Goal: Task Accomplishment & Management: Complete application form

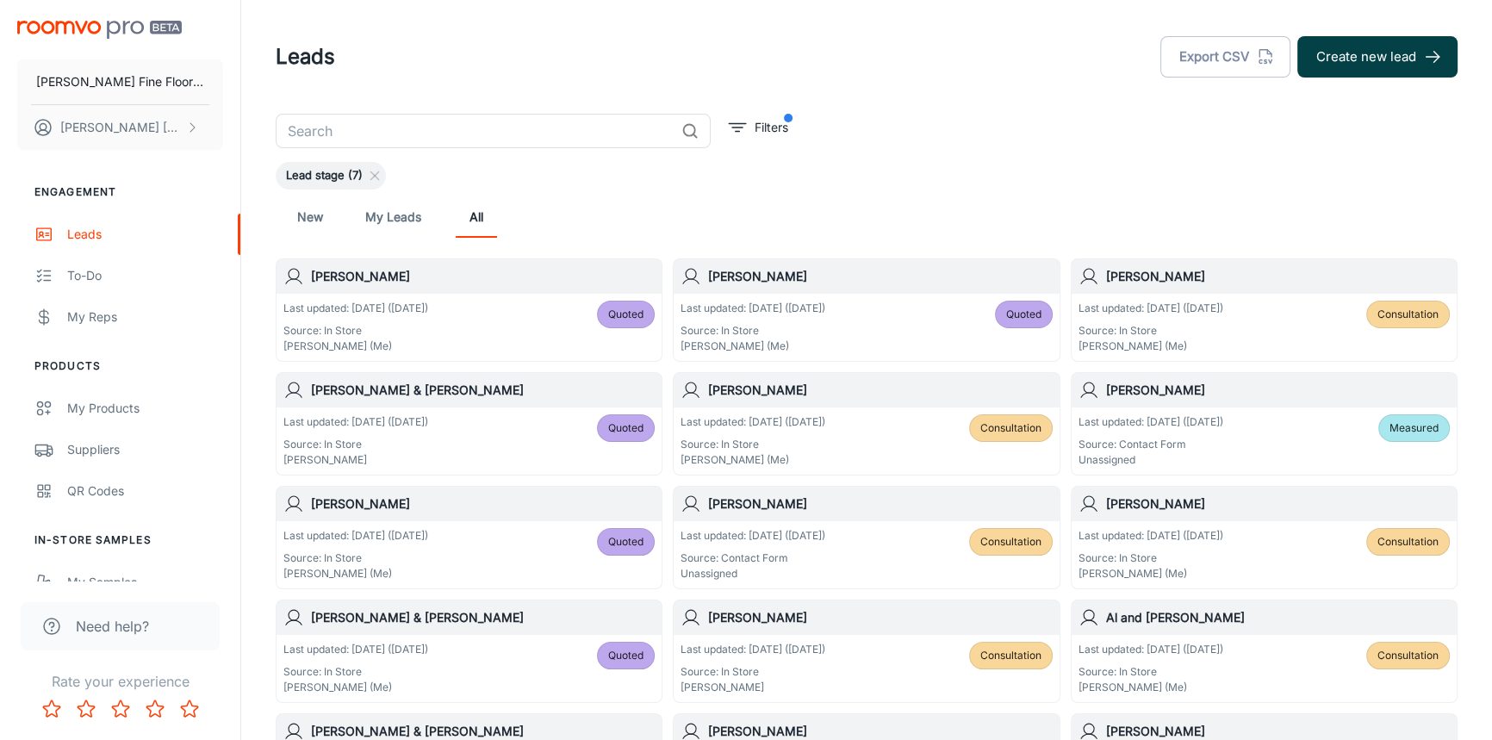
click at [1370, 68] on button "Create new lead" at bounding box center [1378, 56] width 160 height 41
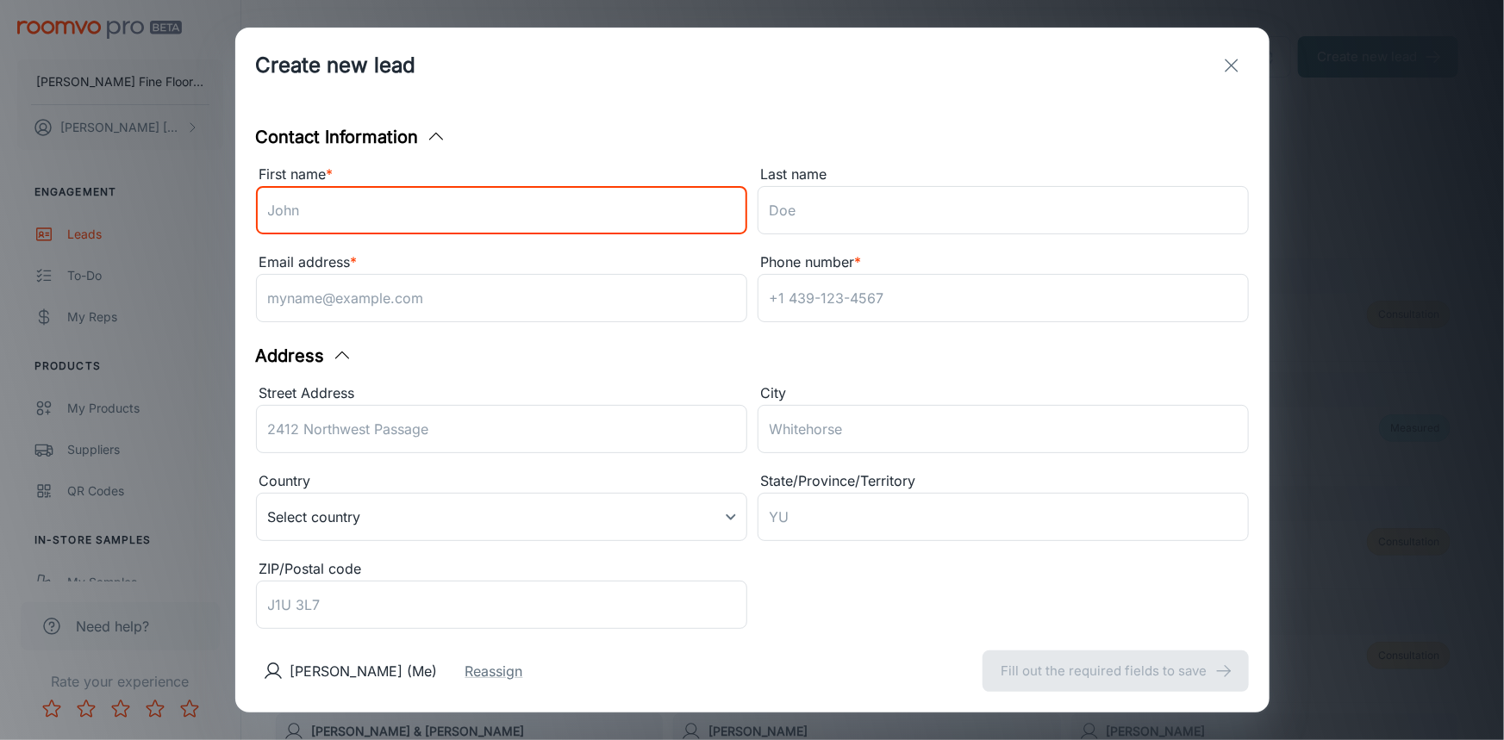
click at [402, 226] on input "First name *" at bounding box center [501, 210] width 491 height 48
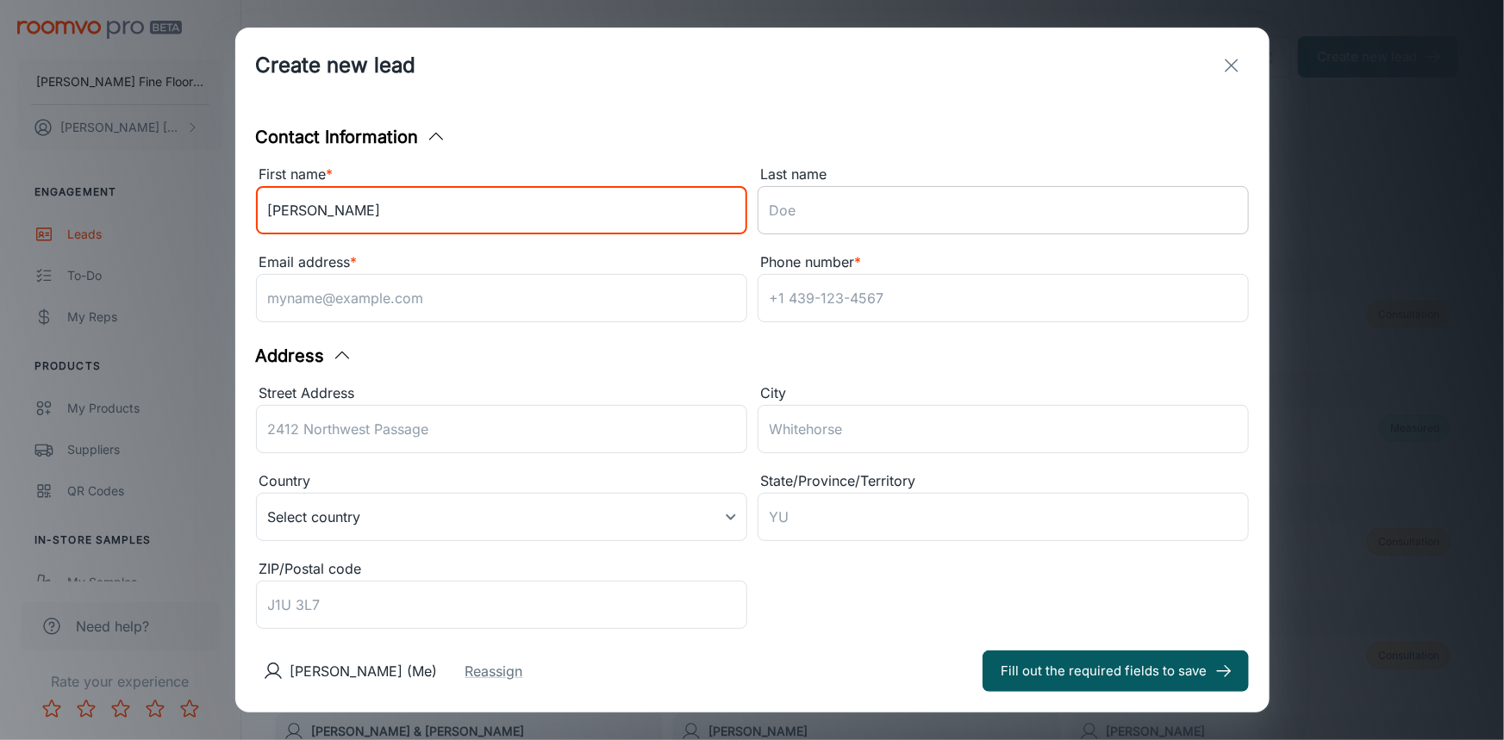
type input "[PERSON_NAME]"
click at [825, 221] on input "Last name" at bounding box center [1002, 210] width 491 height 48
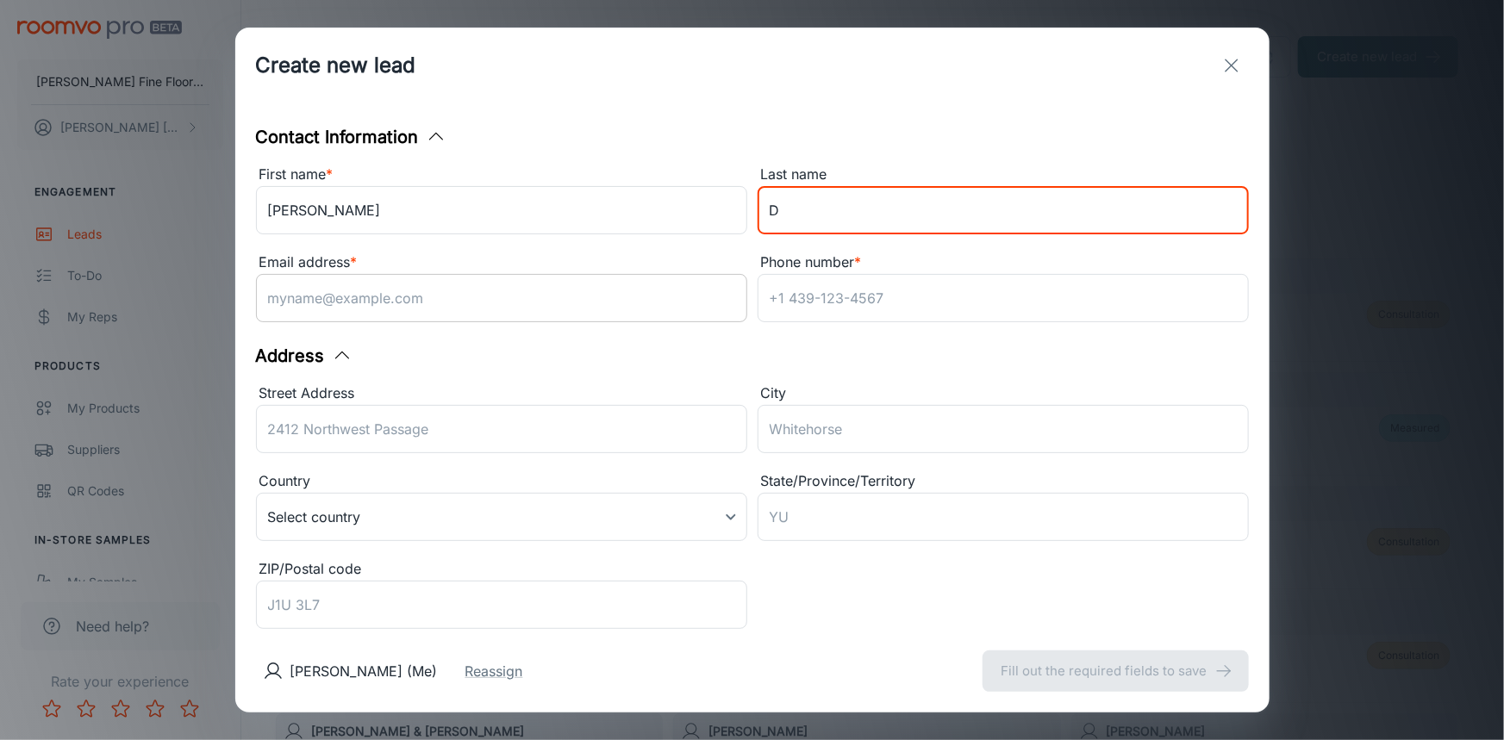
type input "D"
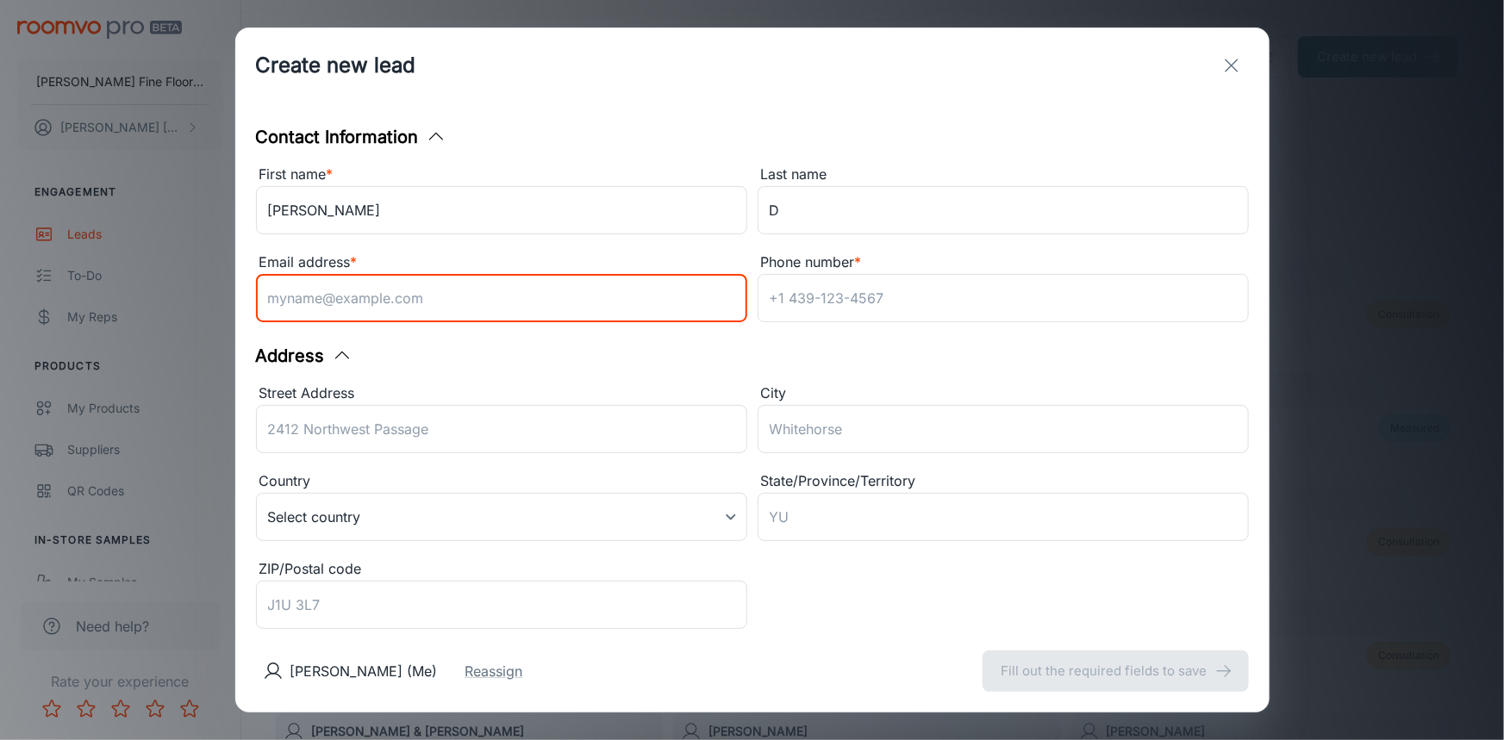
click at [380, 307] on input "Email address *" at bounding box center [501, 298] width 491 height 48
type input "[EMAIL_ADDRESS][PERSON_NAME][DOMAIN_NAME]"
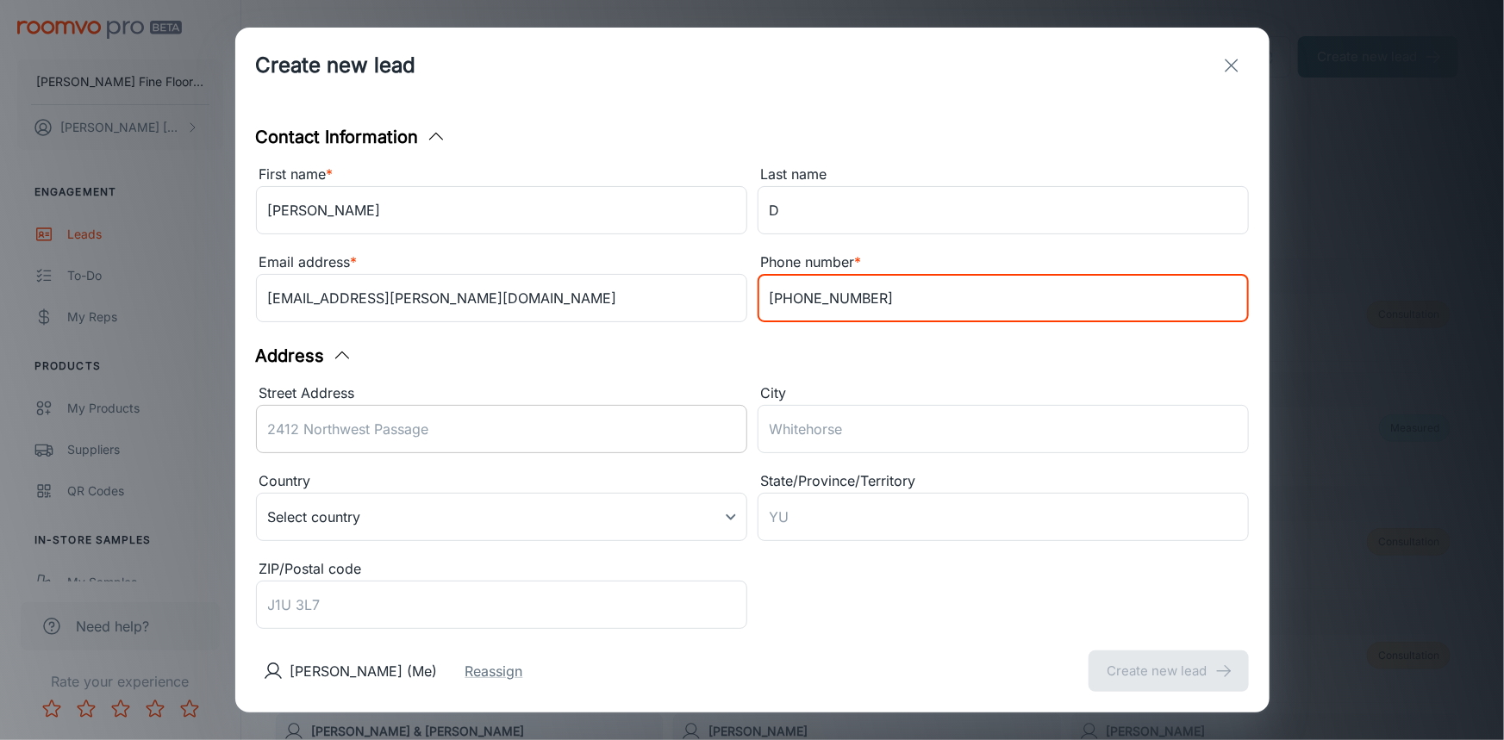
type input "[PHONE_NUMBER]"
click at [339, 415] on div "Street Address ​" at bounding box center [501, 422] width 491 height 78
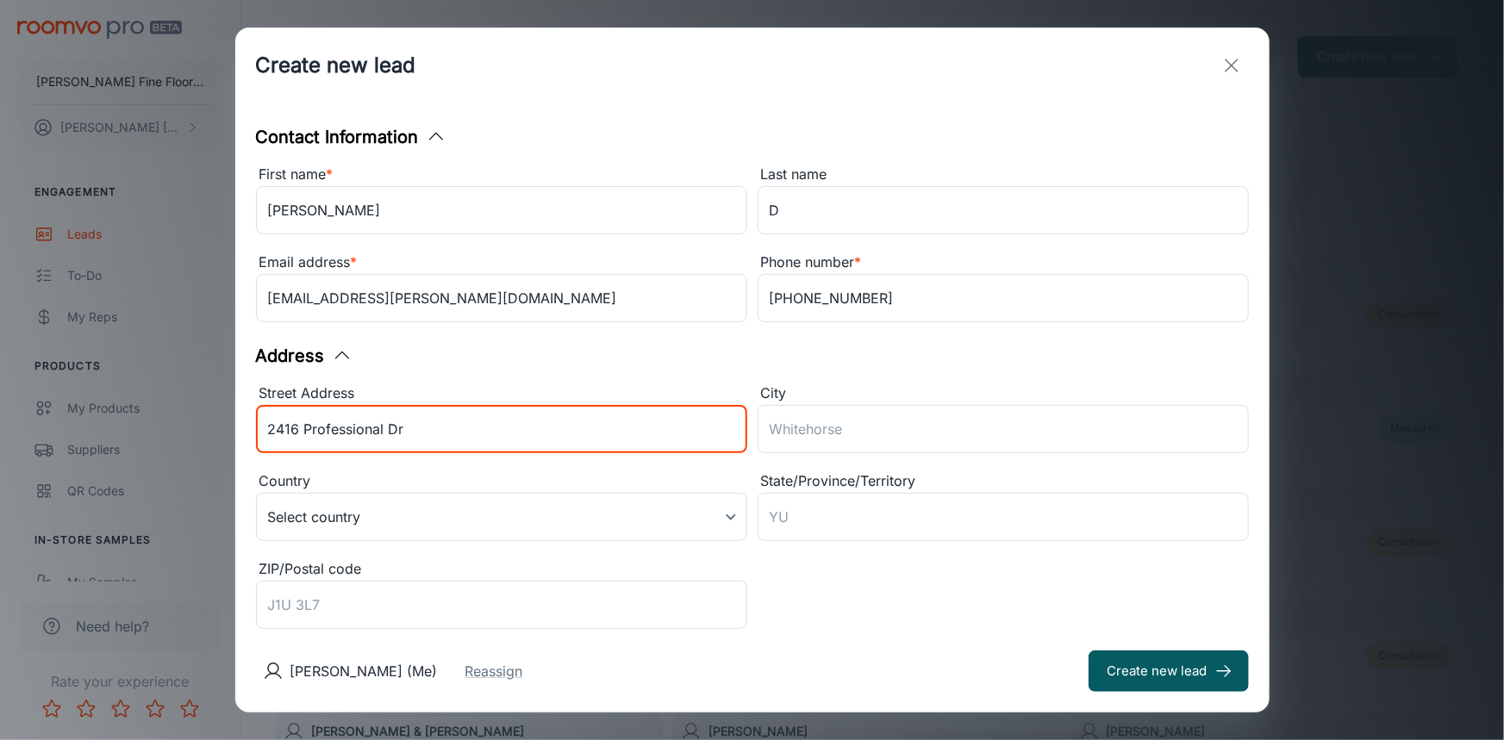
type input "2416 Professional Dr"
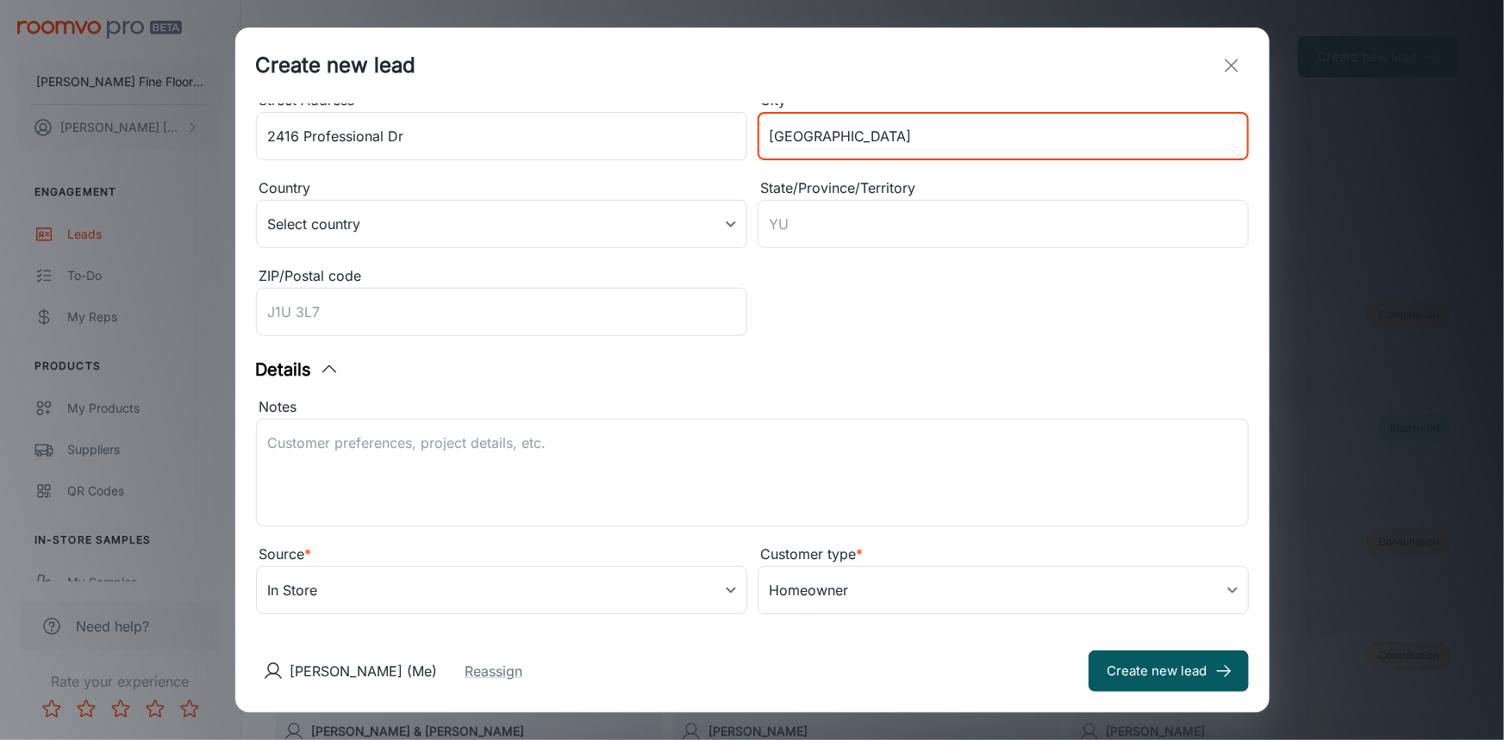
scroll to position [319, 0]
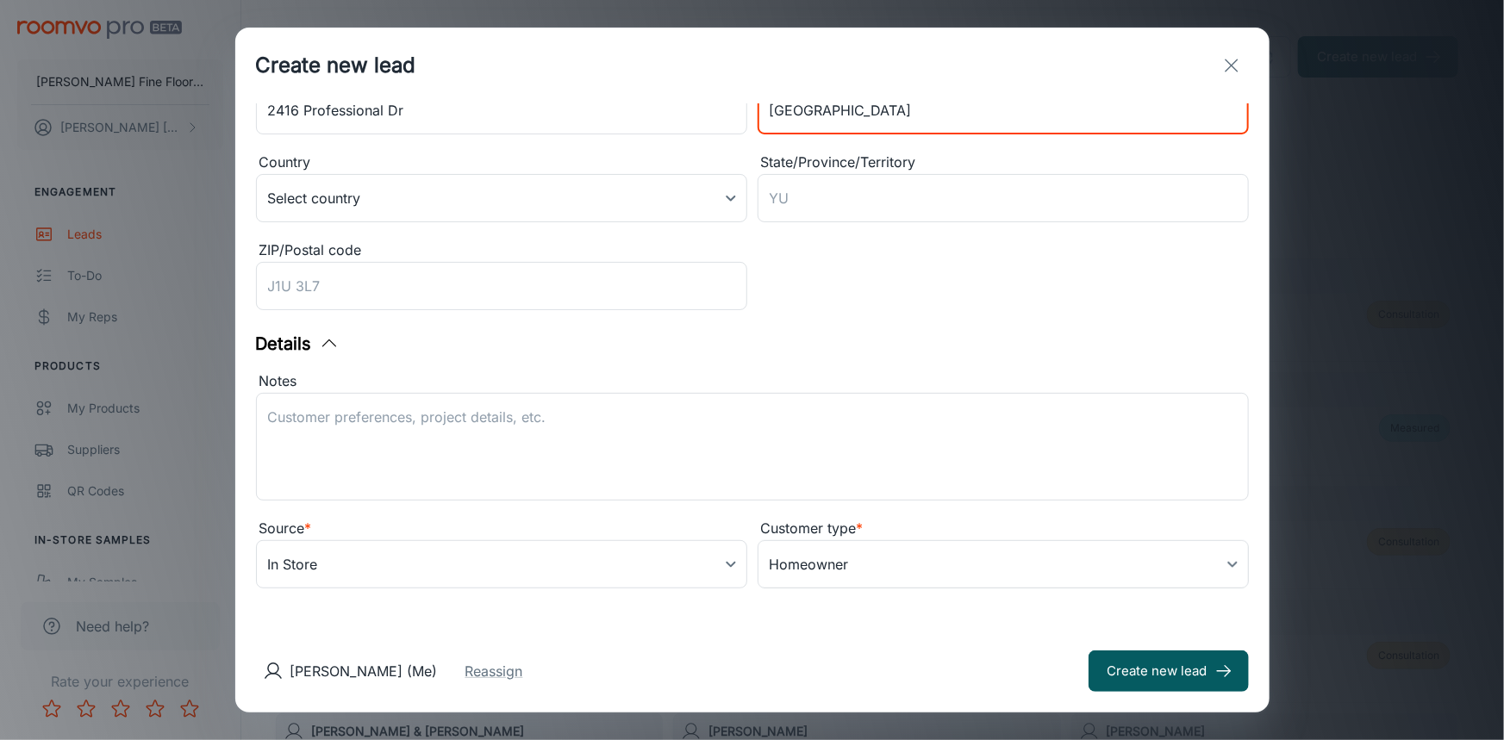
type input "[GEOGRAPHIC_DATA]"
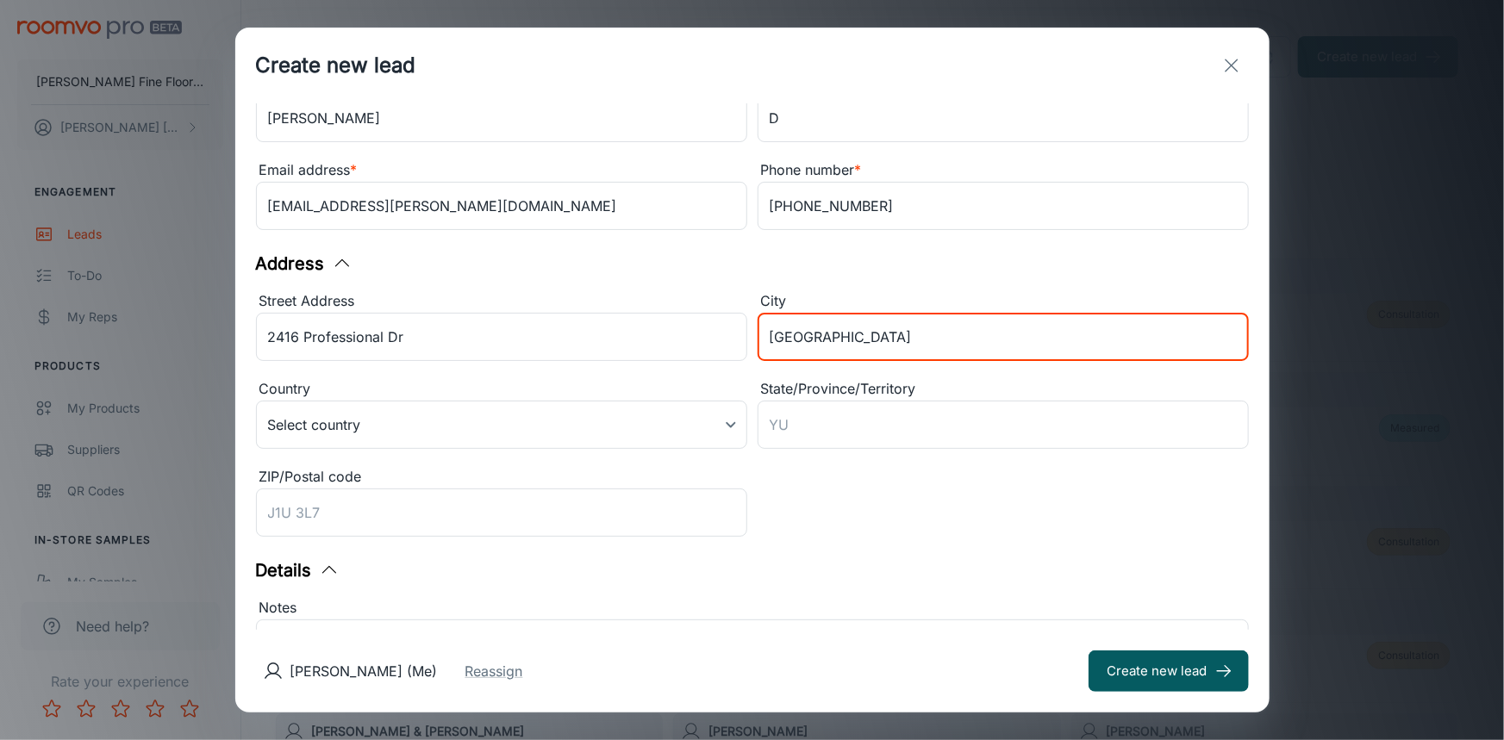
scroll to position [78, 0]
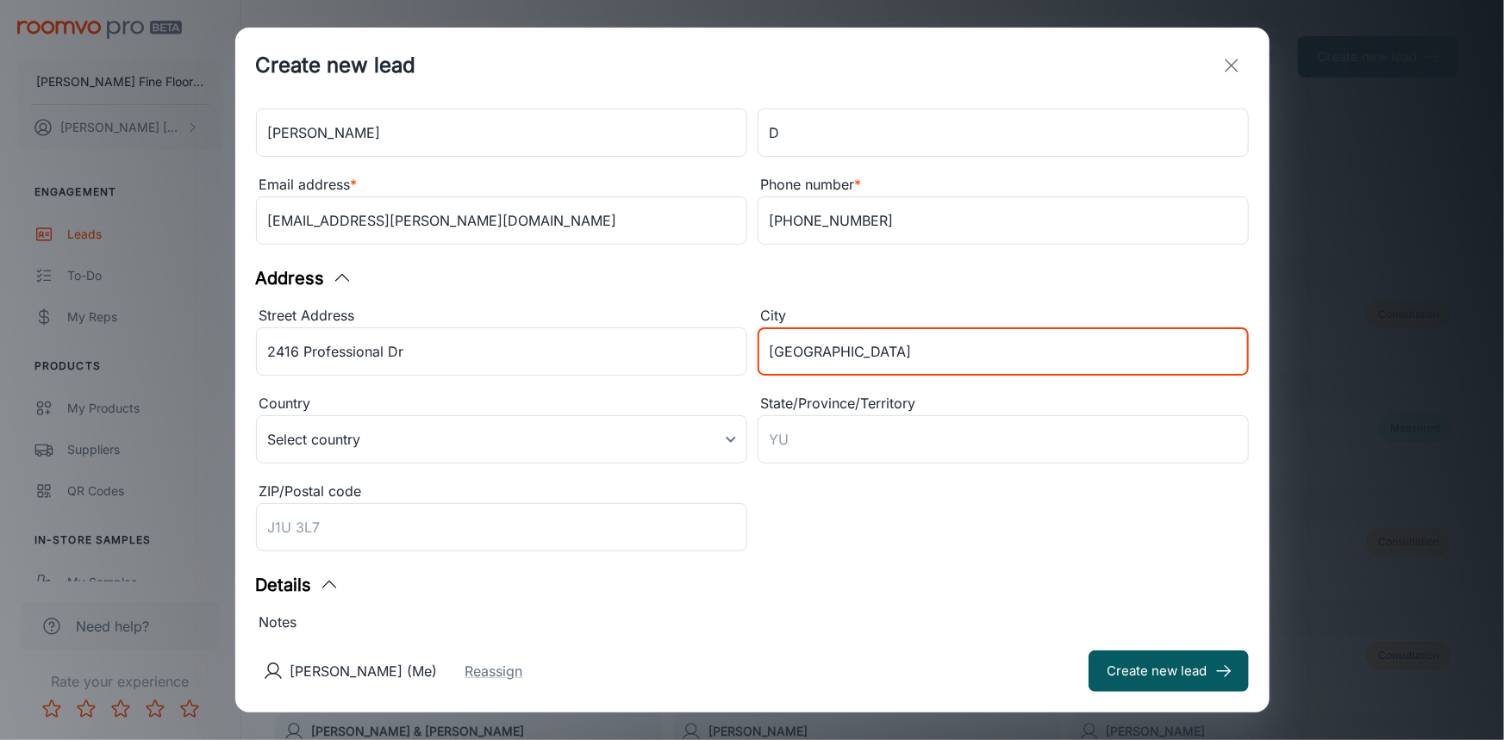
click at [1231, 65] on line "exit" at bounding box center [1231, 65] width 12 height 12
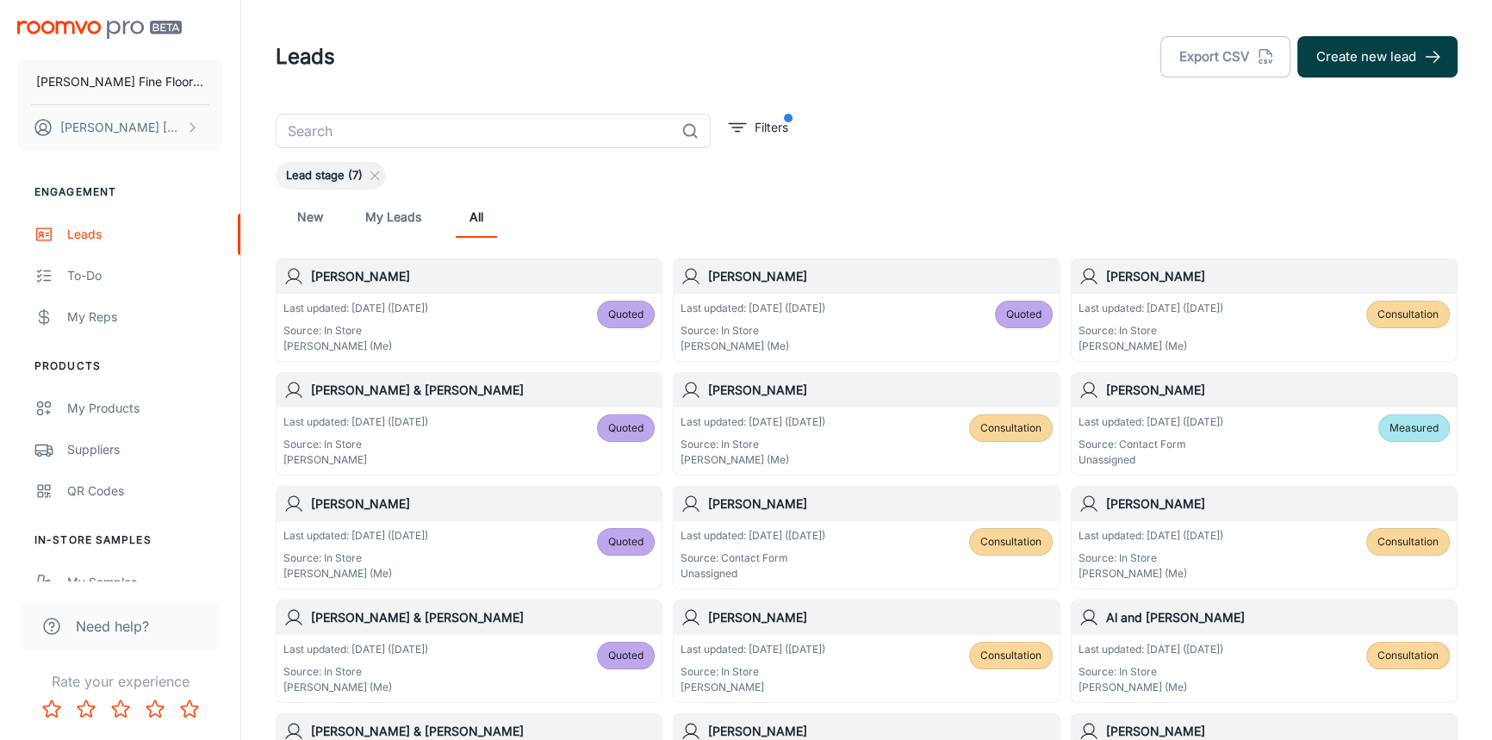
click at [1361, 60] on button "Create new lead" at bounding box center [1378, 56] width 160 height 41
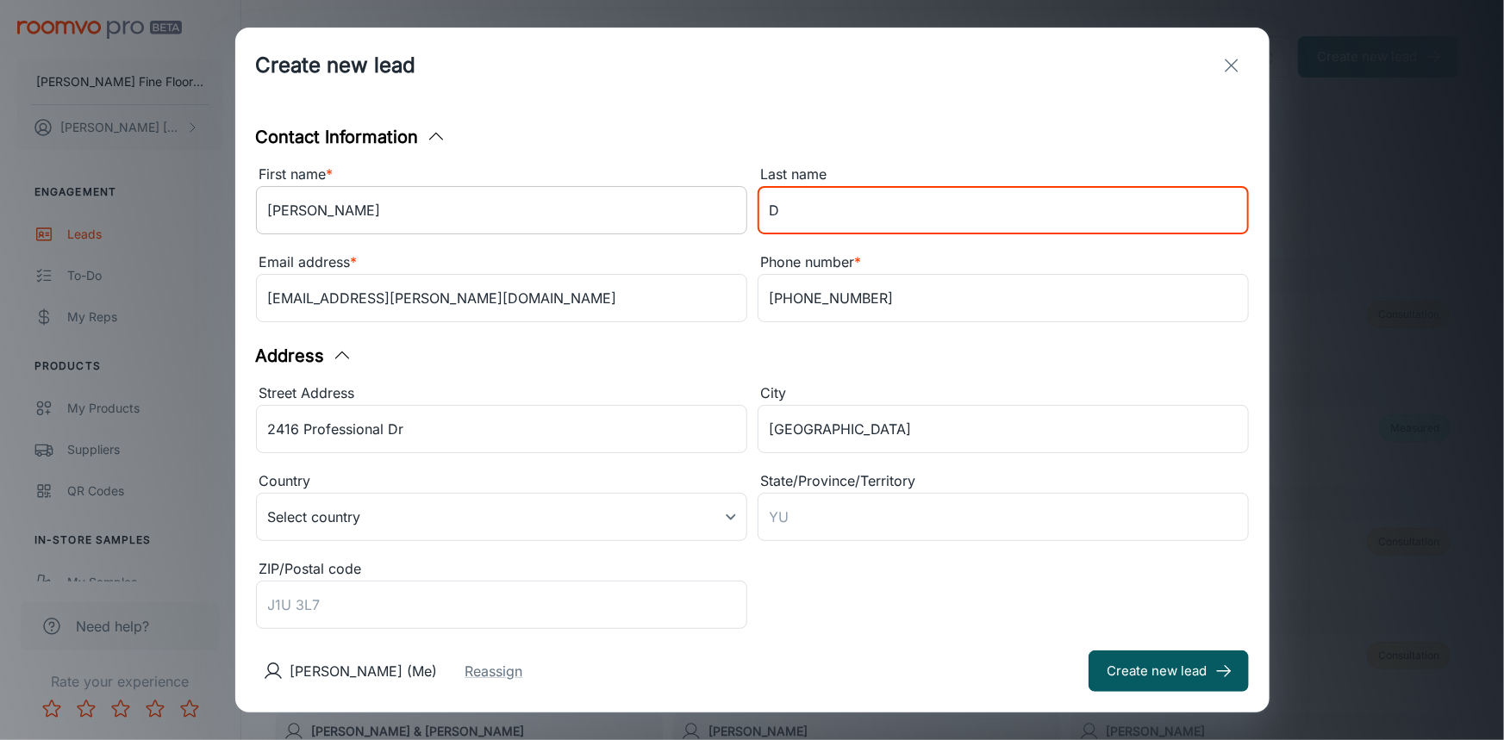
drag, startPoint x: 788, startPoint y: 216, endPoint x: 735, endPoint y: 215, distance: 52.6
click at [735, 215] on div "First name * [PERSON_NAME] ​ Last name D ​ Email address * [EMAIL_ADDRESS][PERS…" at bounding box center [747, 241] width 1003 height 176
click at [378, 215] on input "[PERSON_NAME]" at bounding box center [501, 210] width 491 height 48
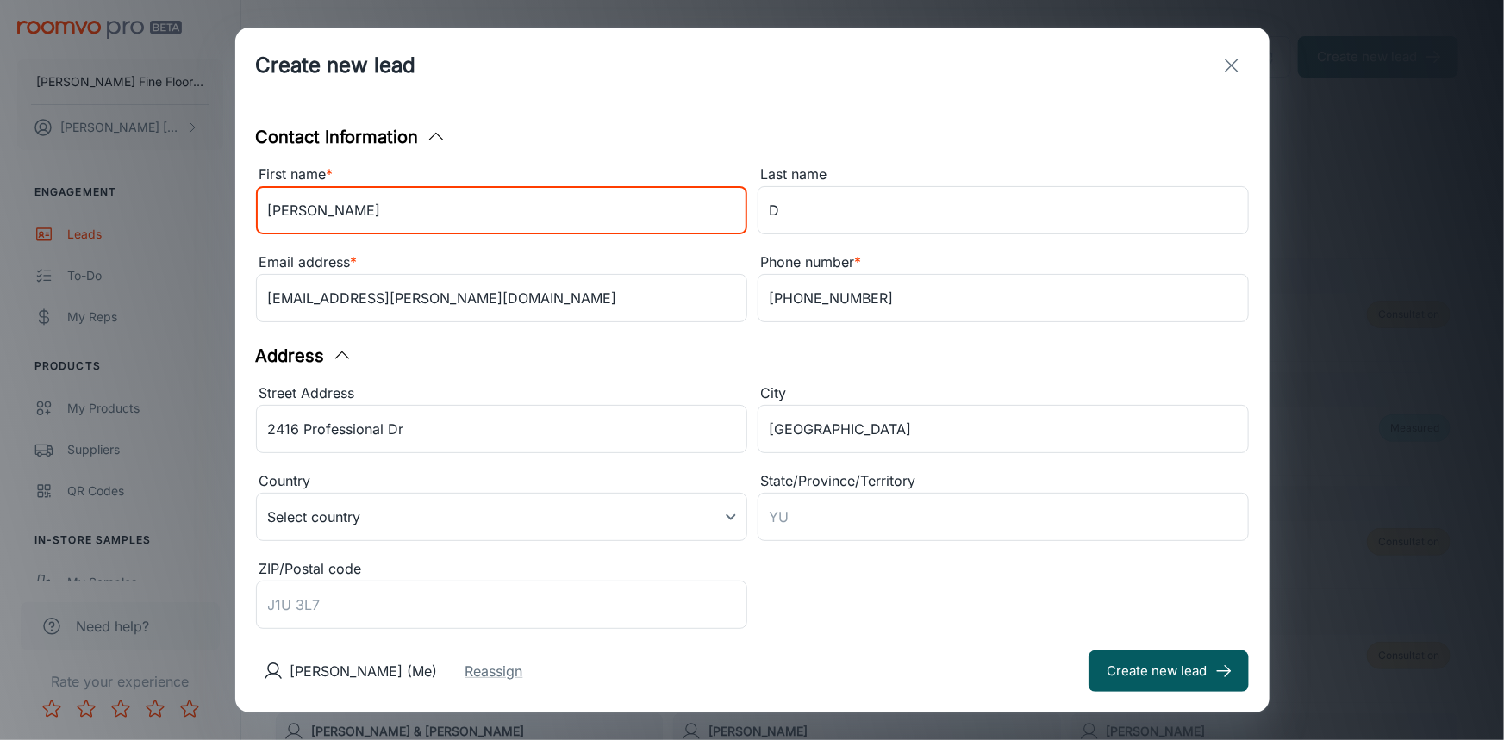
drag, startPoint x: 344, startPoint y: 222, endPoint x: 224, endPoint y: 231, distance: 120.1
click at [224, 231] on div "Create new lead Contact Information First name * [PERSON_NAME] ​ Last name D ​ …" at bounding box center [752, 370] width 1504 height 740
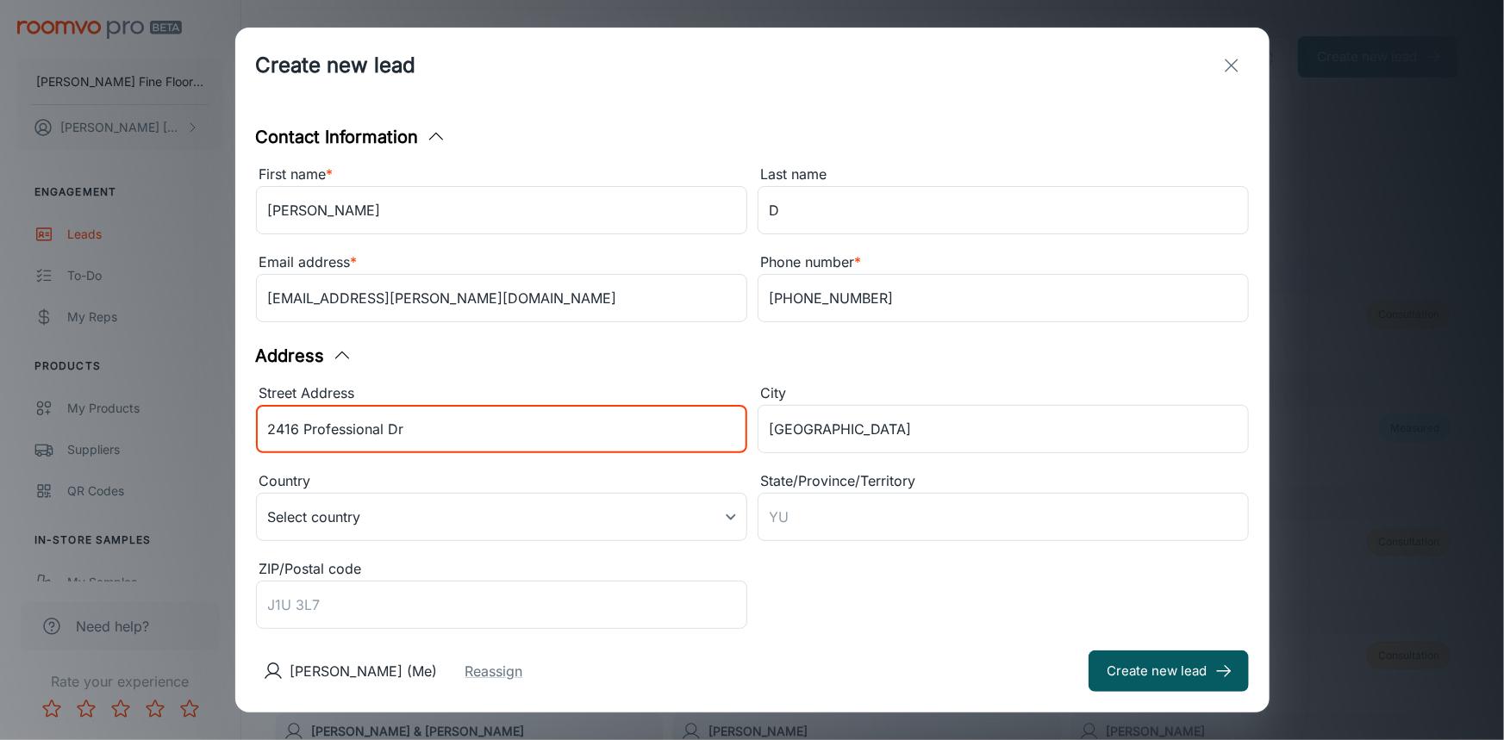
drag, startPoint x: 404, startPoint y: 433, endPoint x: 233, endPoint y: 448, distance: 172.2
click at [233, 448] on div "Create new lead Contact Information First name * [PERSON_NAME] ​ Last name D ​ …" at bounding box center [752, 370] width 1504 height 740
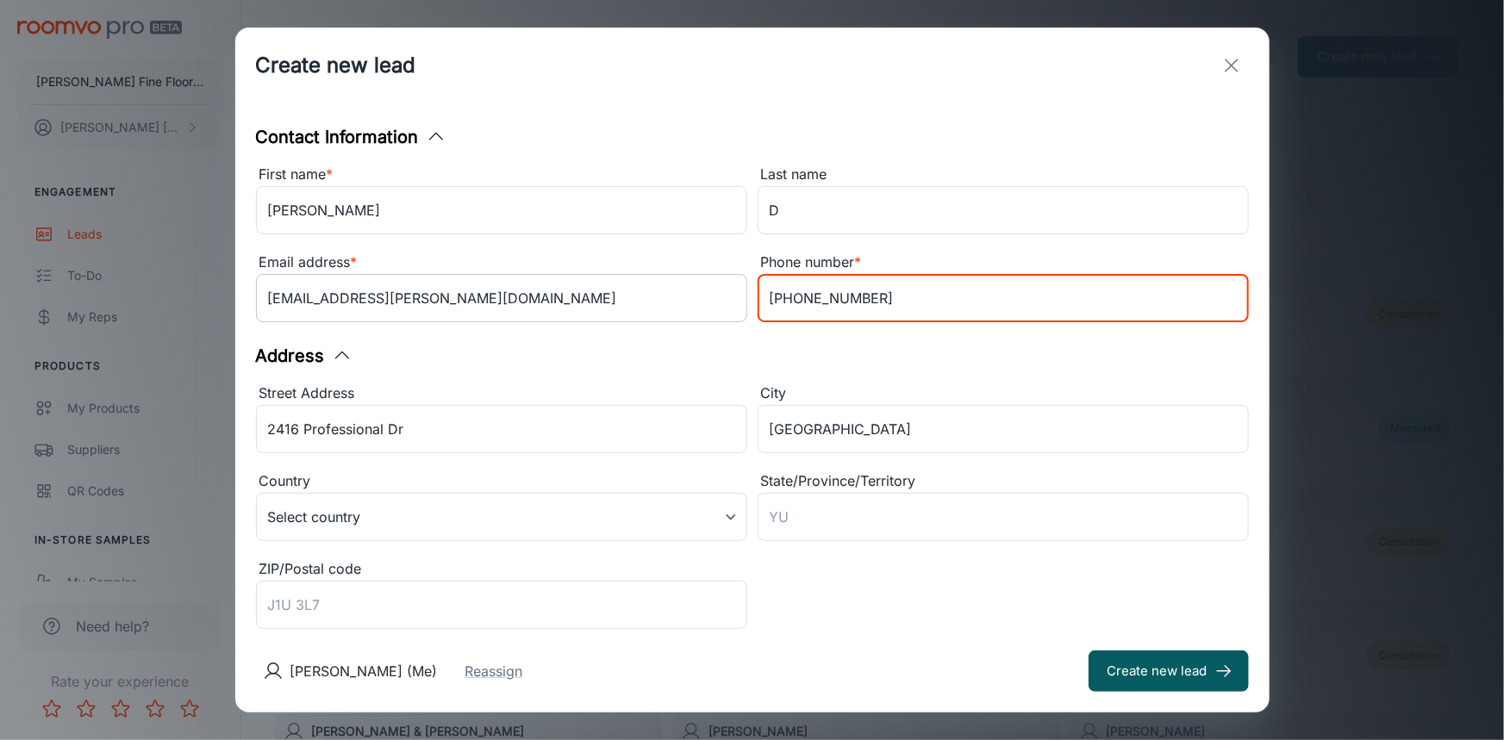
drag, startPoint x: 853, startPoint y: 306, endPoint x: 688, endPoint y: 315, distance: 165.7
click at [688, 317] on div "First name * [PERSON_NAME] ​ Last name D ​ Email address * [EMAIL_ADDRESS][PERS…" at bounding box center [747, 241] width 1003 height 176
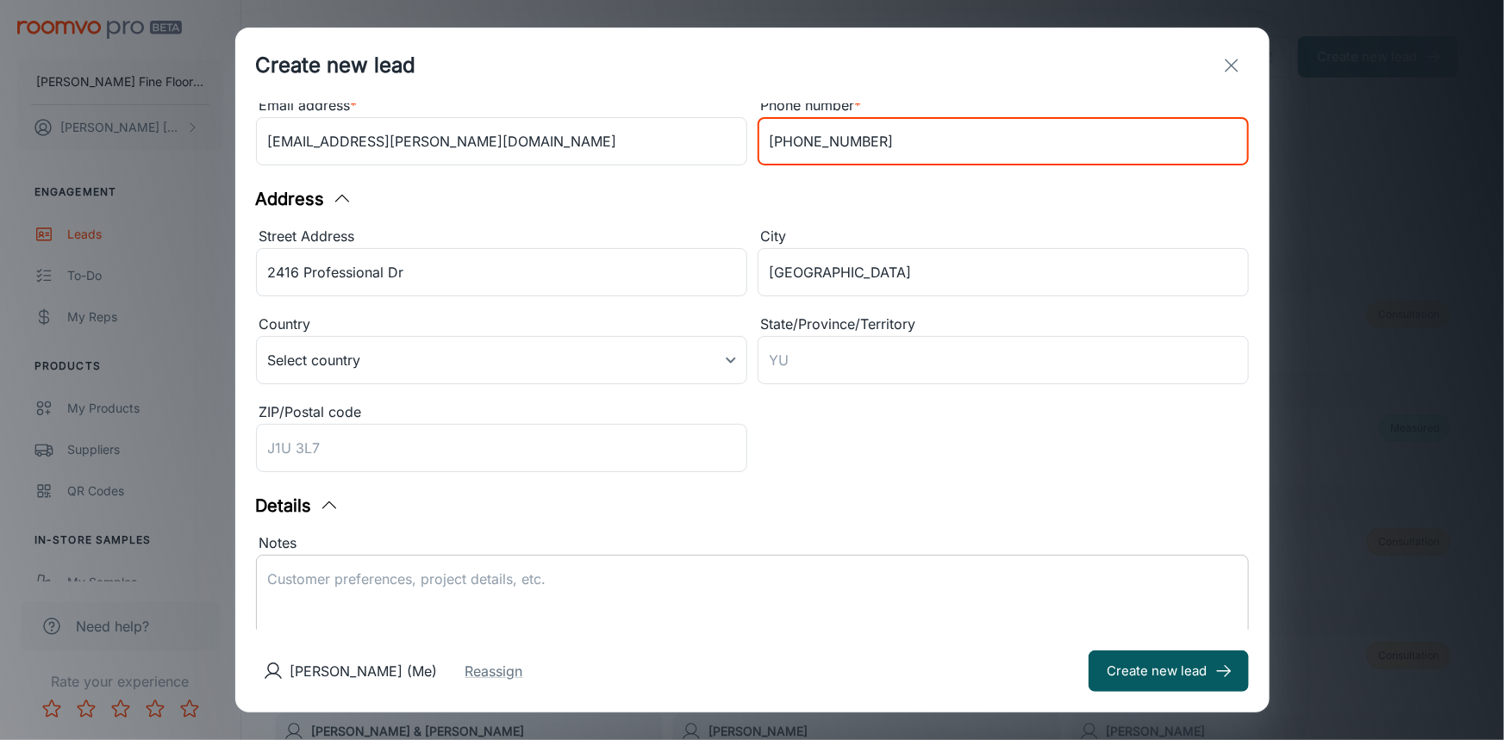
scroll to position [319, 0]
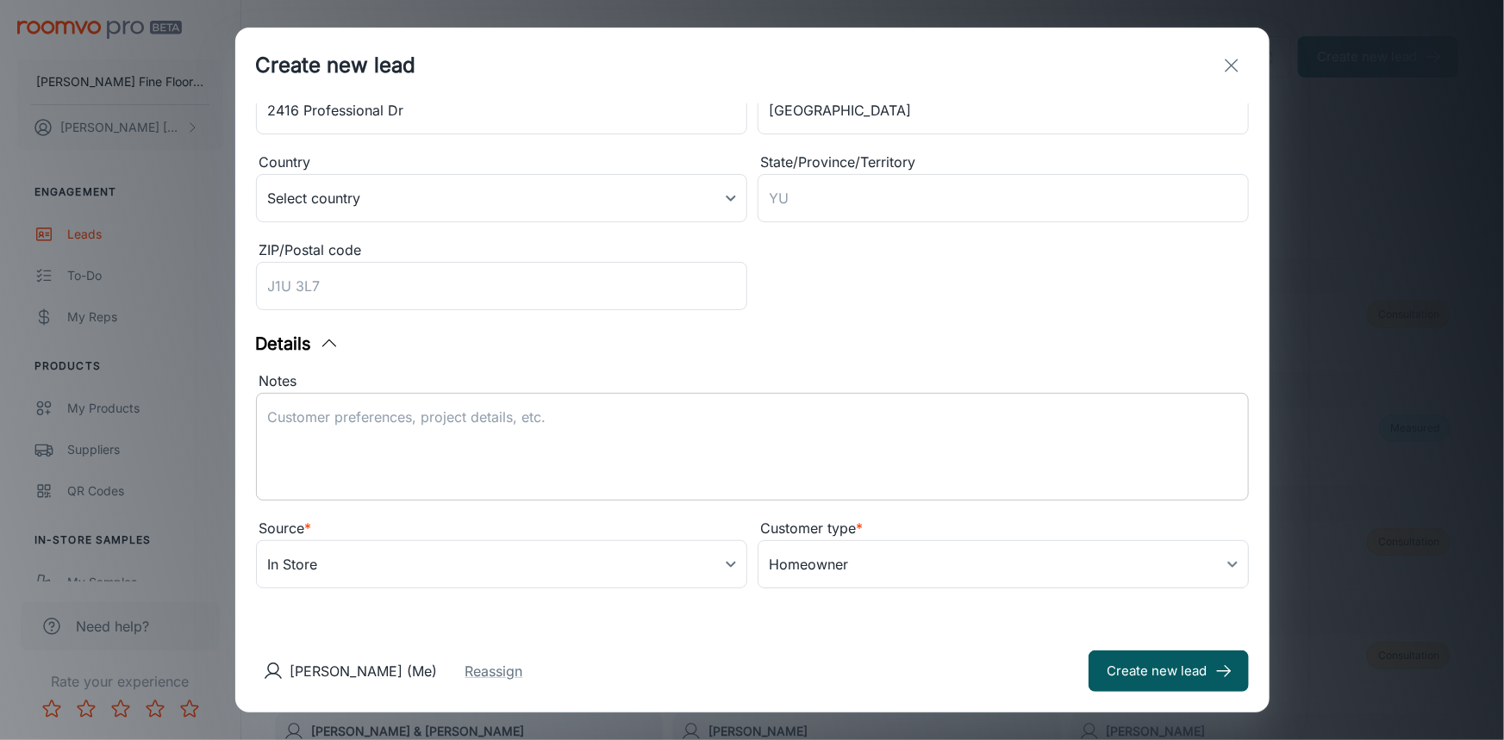
click at [632, 421] on textarea "Notes" at bounding box center [752, 447] width 969 height 79
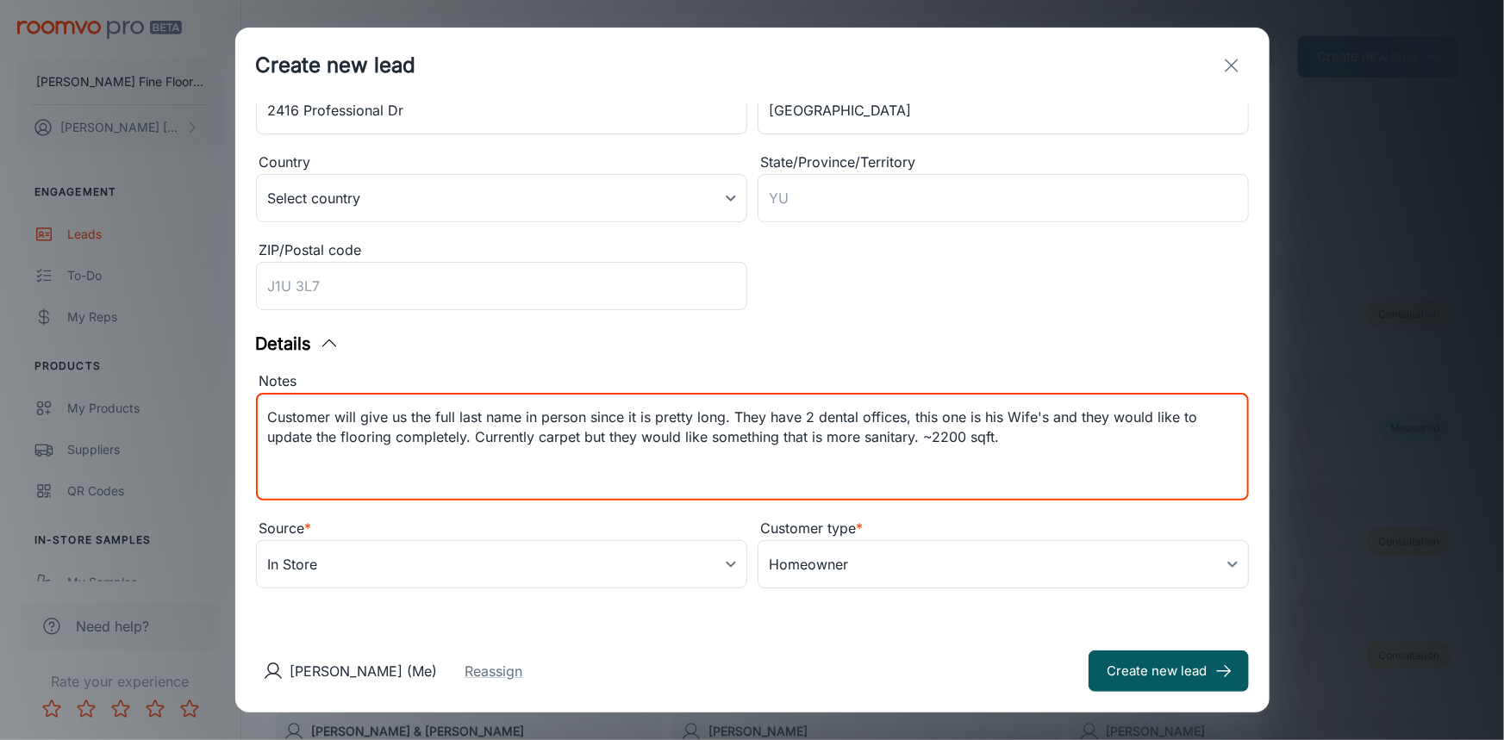
click at [579, 442] on textarea "Customer will give us the full last name in person since it is pretty long. The…" at bounding box center [752, 447] width 969 height 79
click at [1032, 439] on textarea "Customer will give us the full last name in person since it is pretty long. The…" at bounding box center [752, 447] width 969 height 79
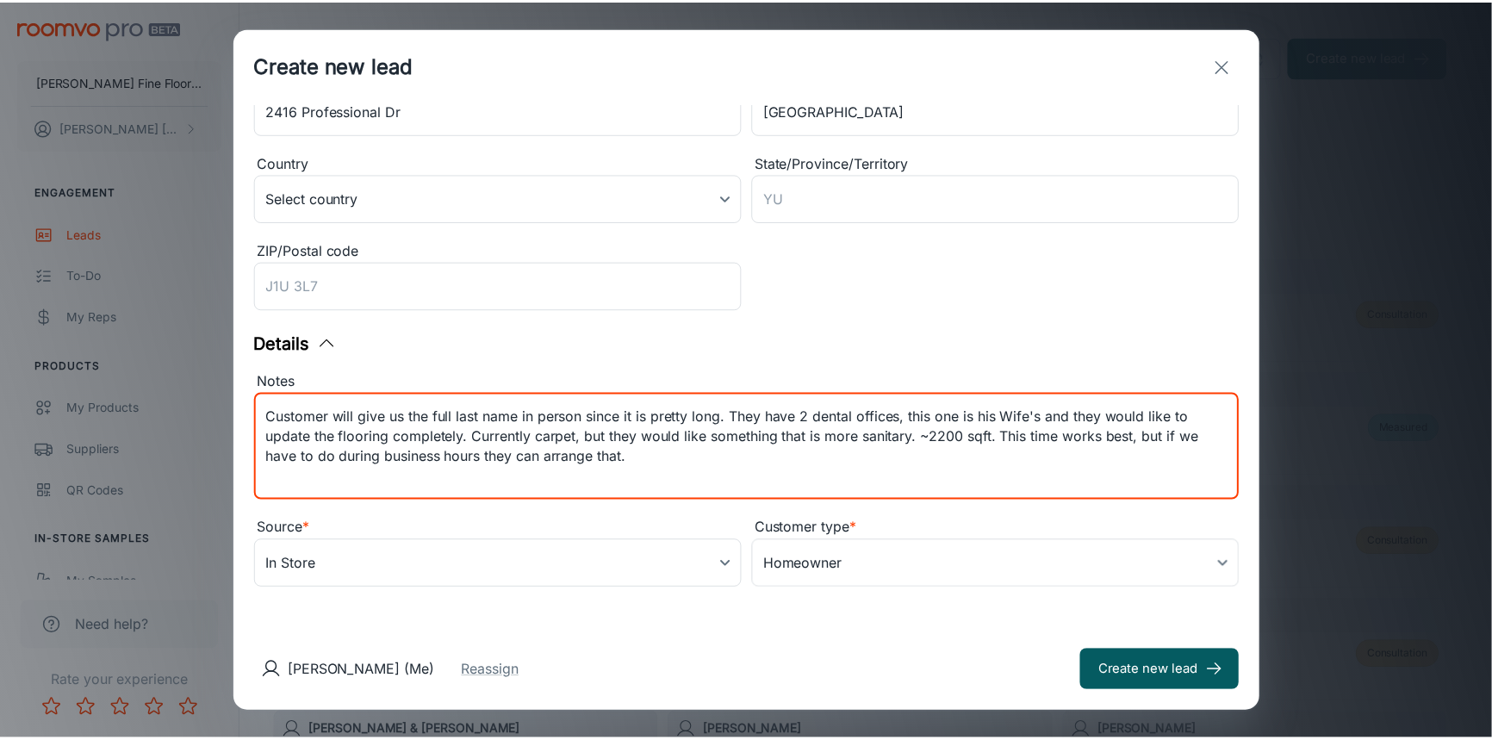
scroll to position [0, 0]
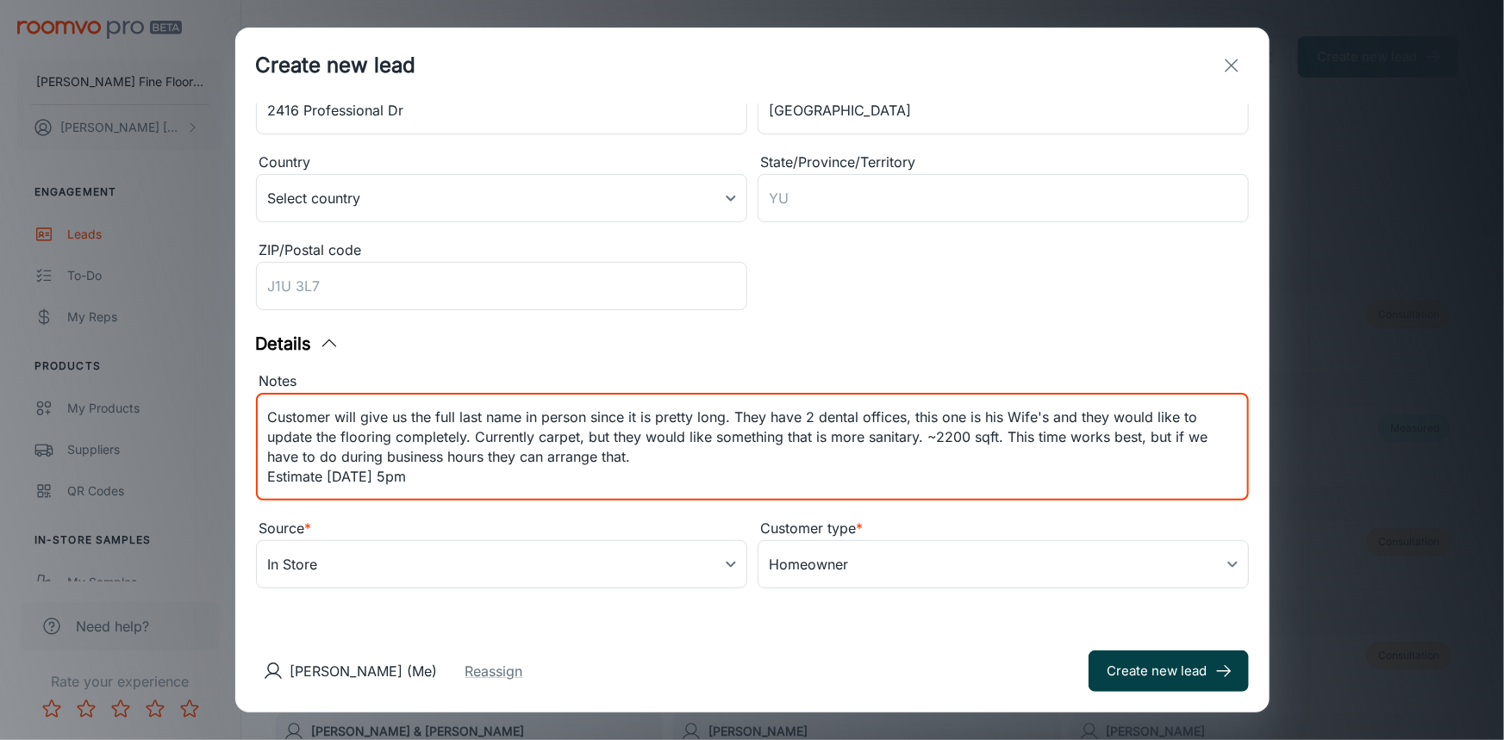
type textarea "Customer will give us the full last name in person since it is pretty long. The…"
click at [1130, 663] on button "Create new lead" at bounding box center [1168, 671] width 160 height 41
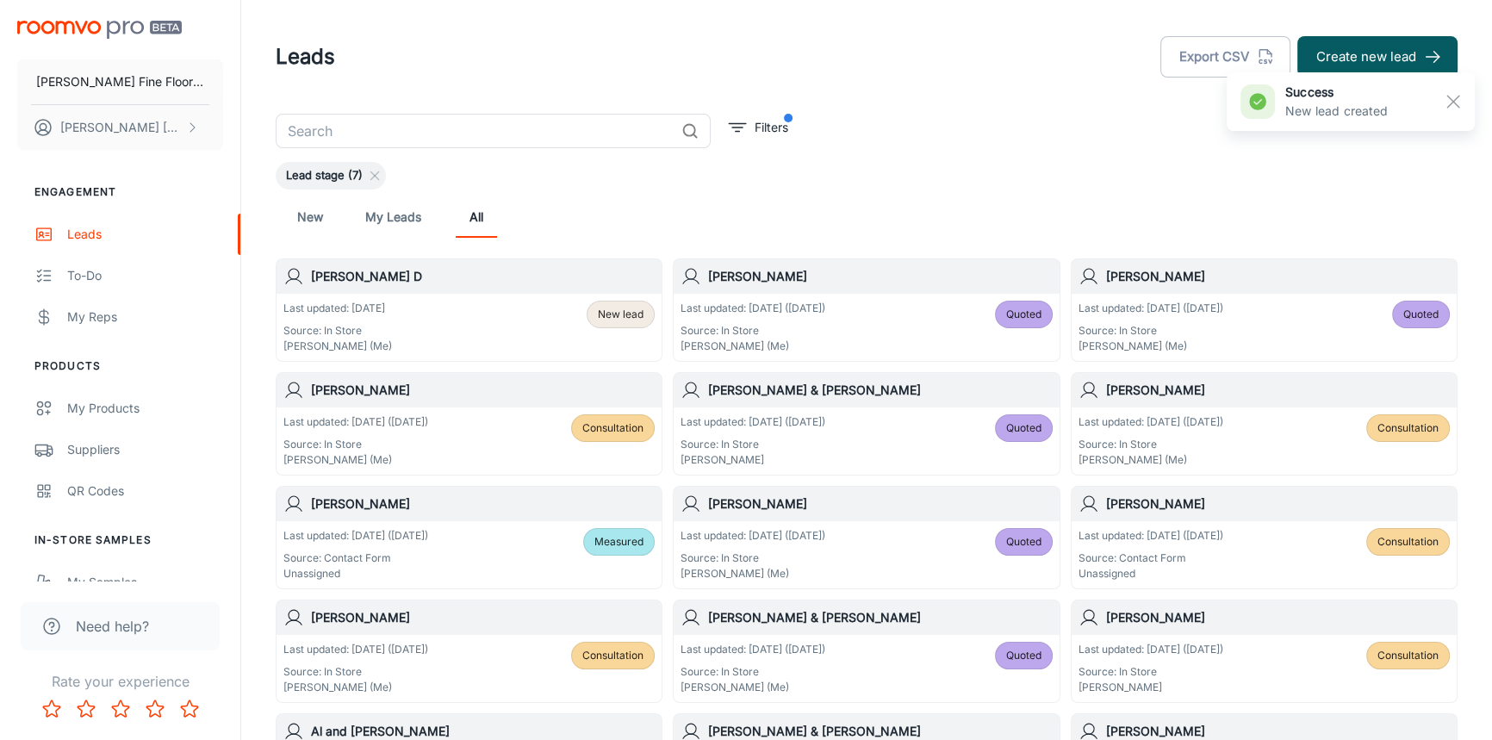
click at [539, 283] on h6 "[PERSON_NAME] D" at bounding box center [483, 276] width 344 height 19
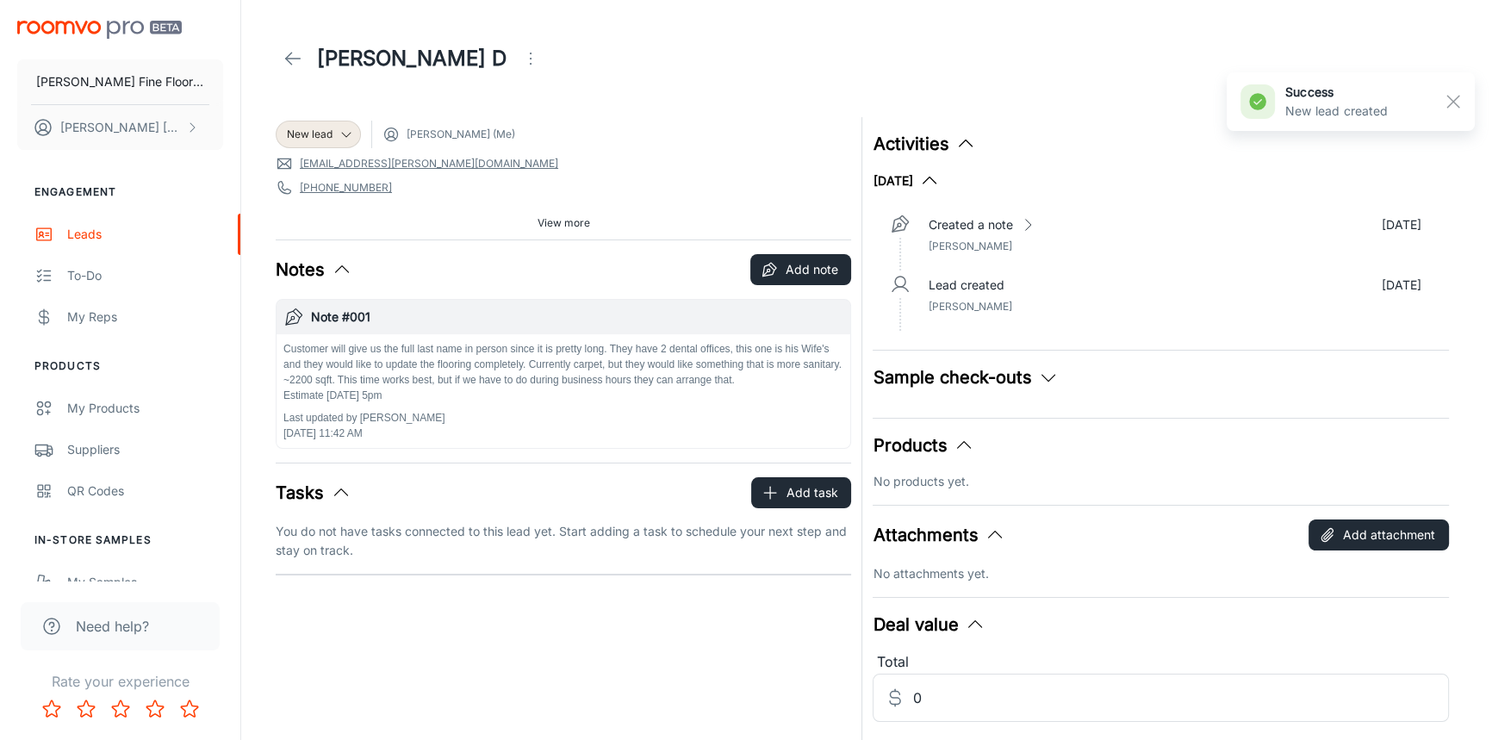
click at [540, 227] on span "View more" at bounding box center [564, 223] width 53 height 16
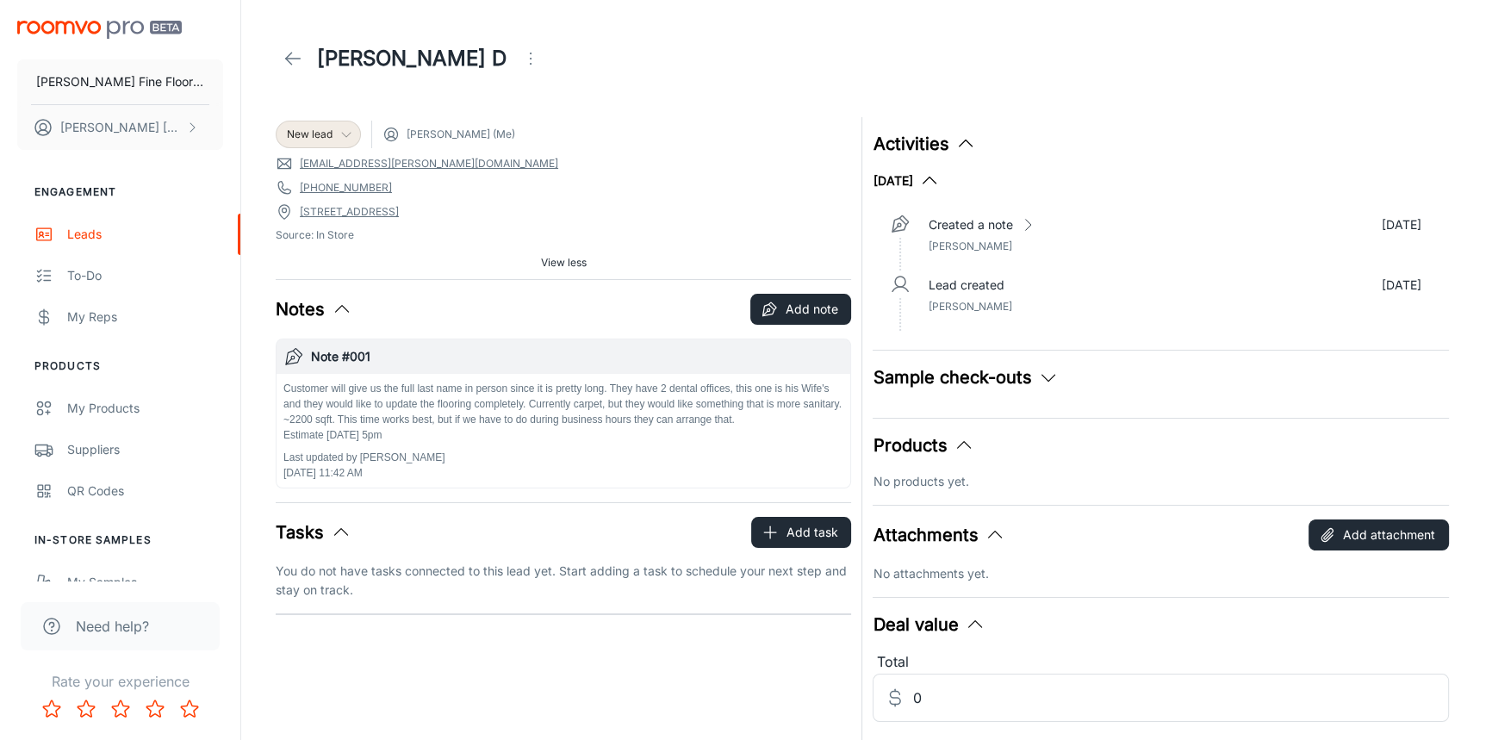
click at [342, 138] on icon at bounding box center [346, 135] width 14 height 14
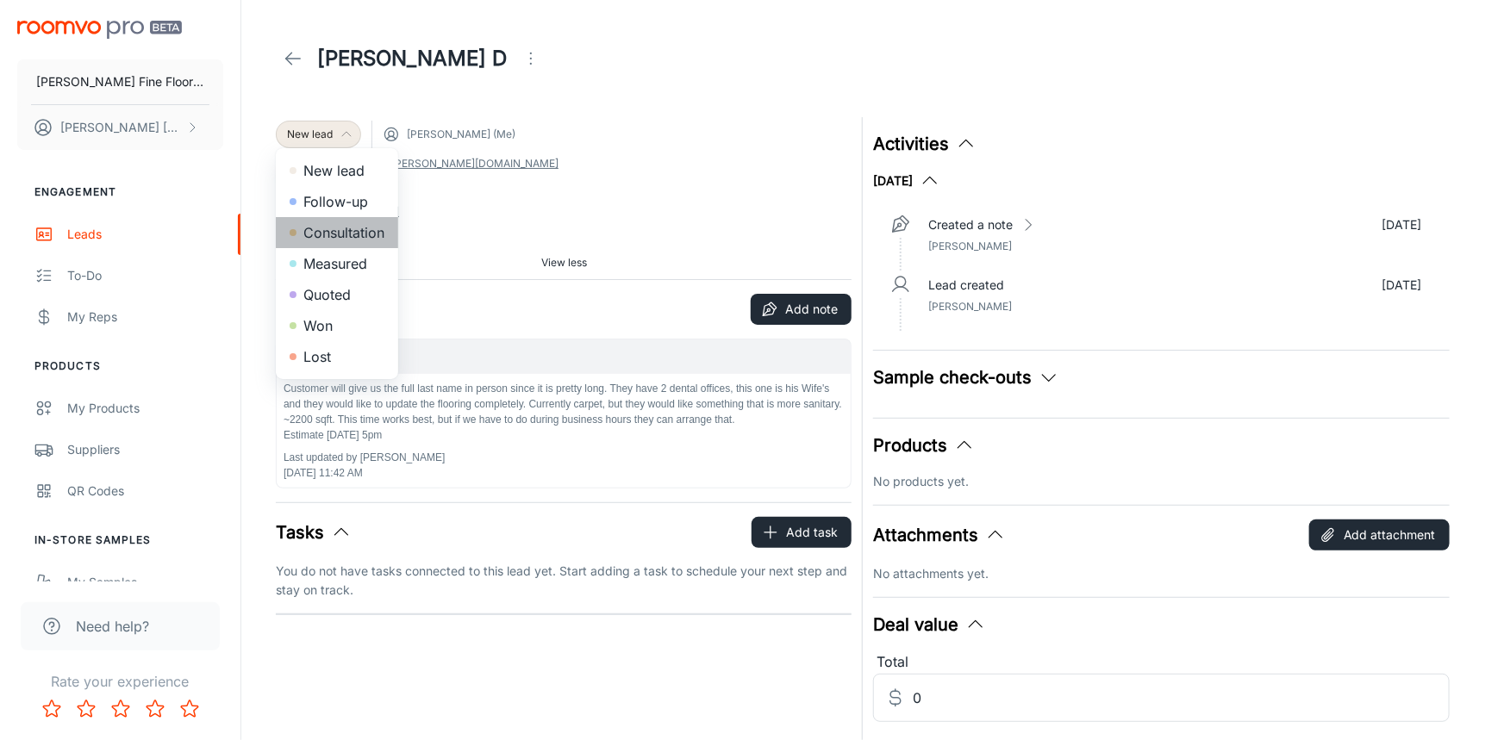
click at [339, 228] on li "Consultation" at bounding box center [337, 232] width 122 height 31
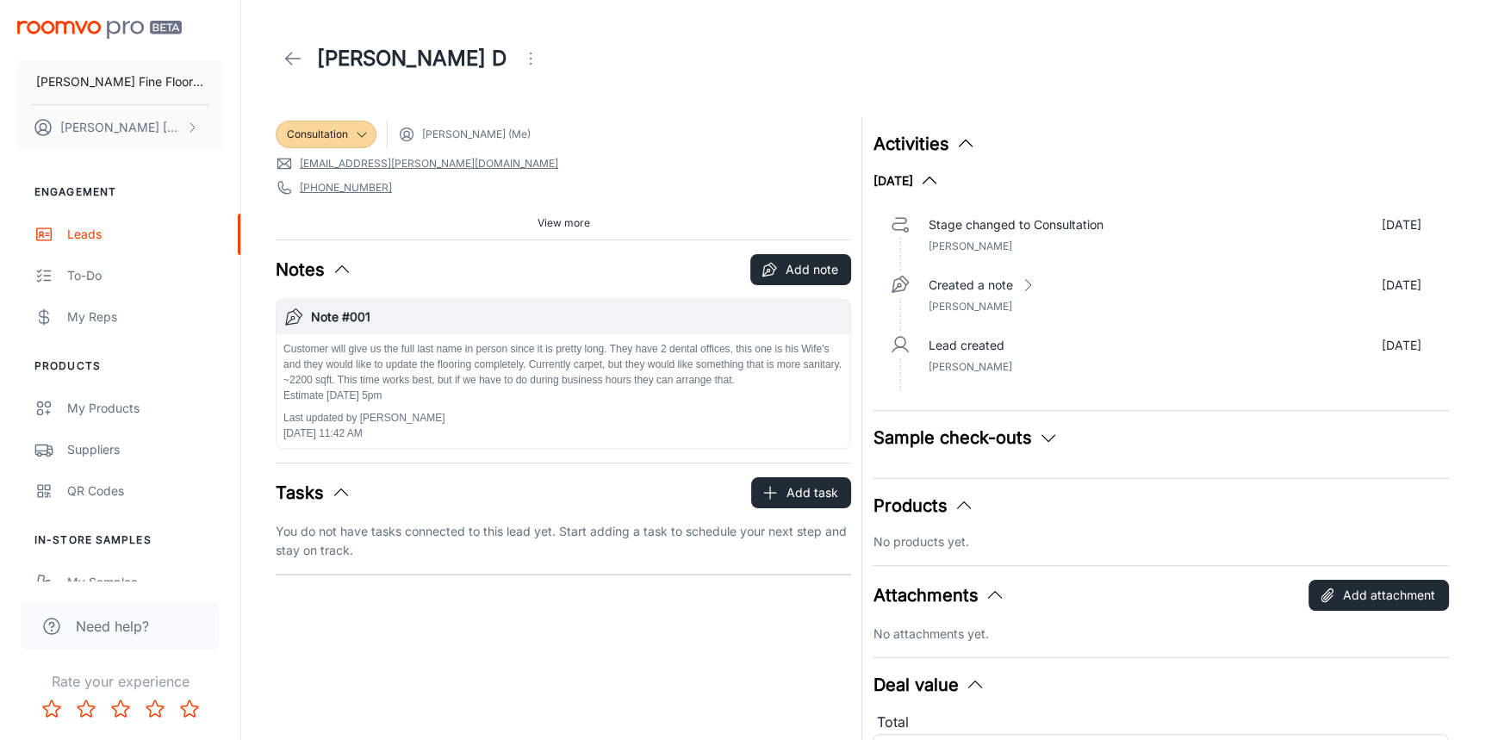
click at [290, 59] on line at bounding box center [293, 59] width 15 height 0
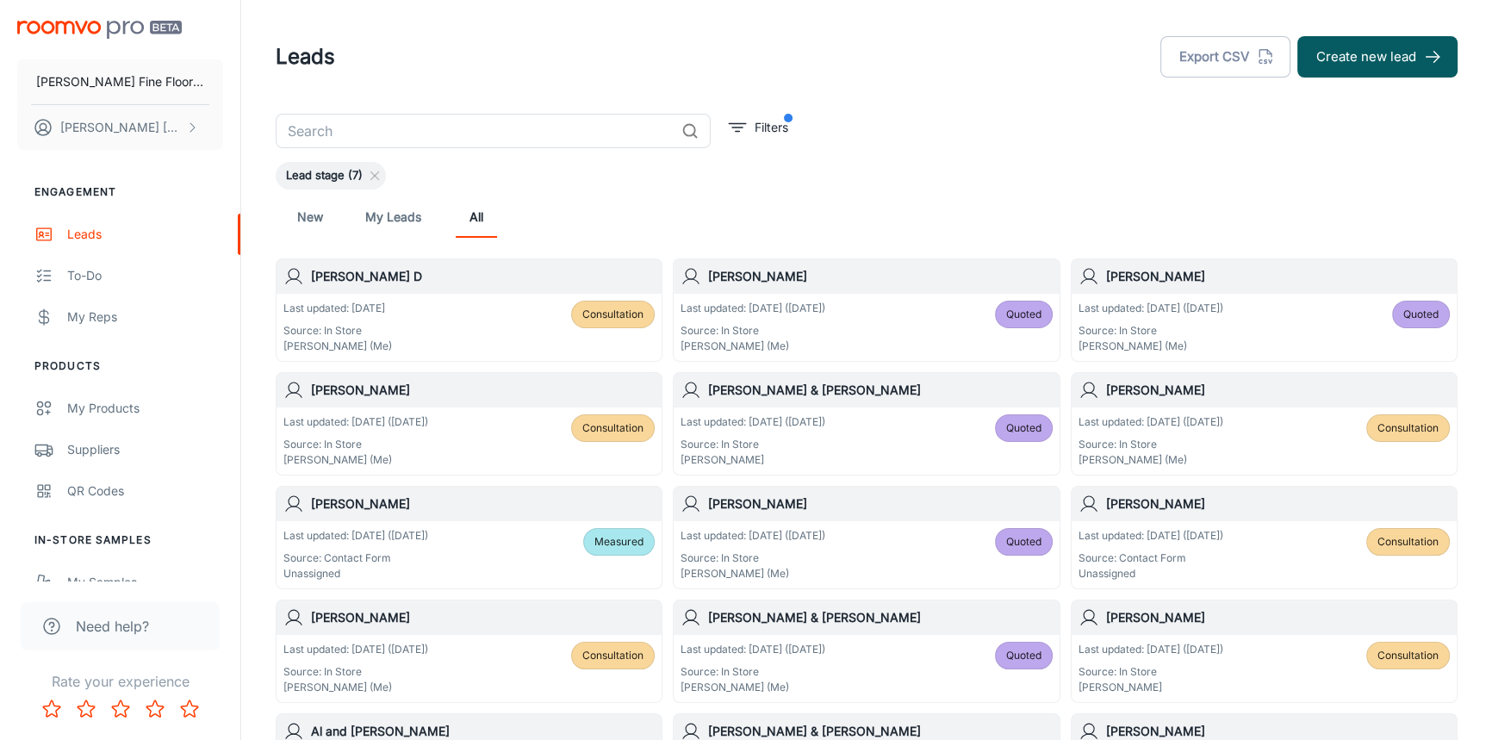
click at [997, 182] on div "Lead stage (7)" at bounding box center [867, 176] width 1182 height 28
